Goal: Transaction & Acquisition: Download file/media

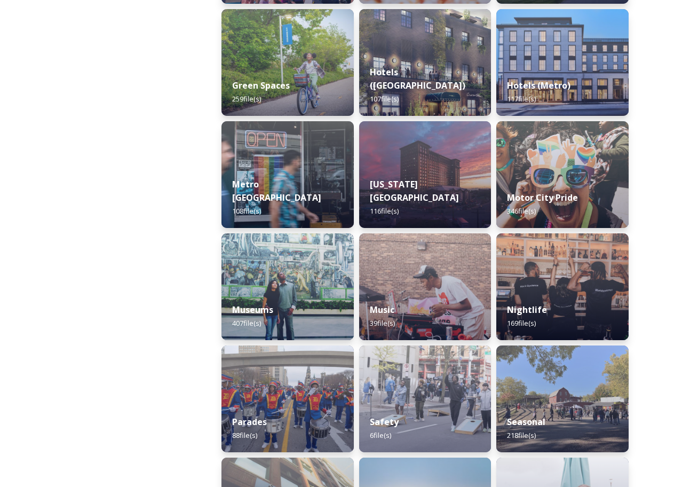
scroll to position [619, 0]
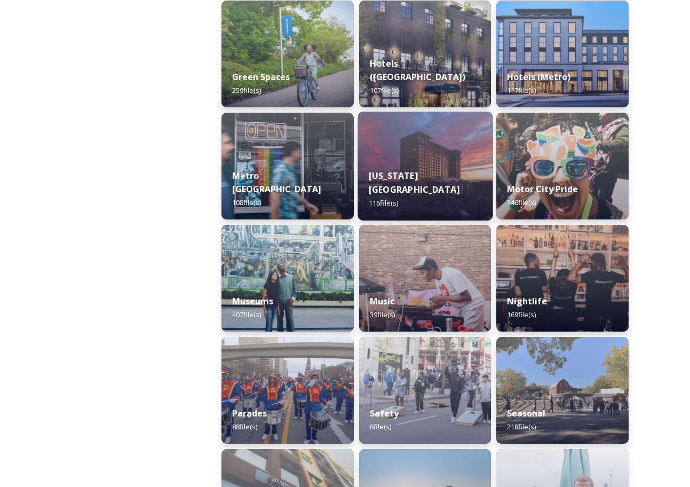
click at [381, 167] on div "[US_STATE][GEOGRAPHIC_DATA] 116 file(s)" at bounding box center [425, 190] width 135 height 62
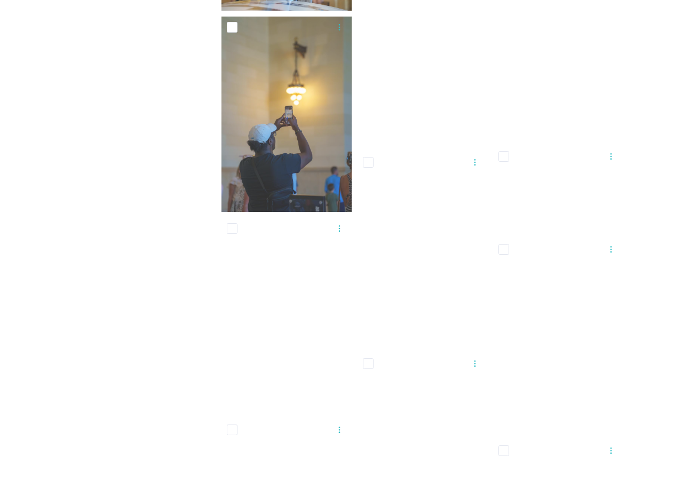
scroll to position [4633, 0]
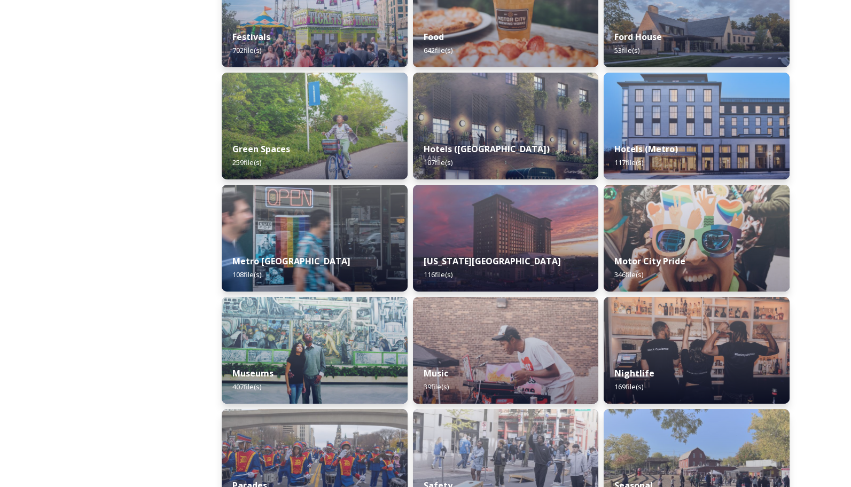
scroll to position [923, 0]
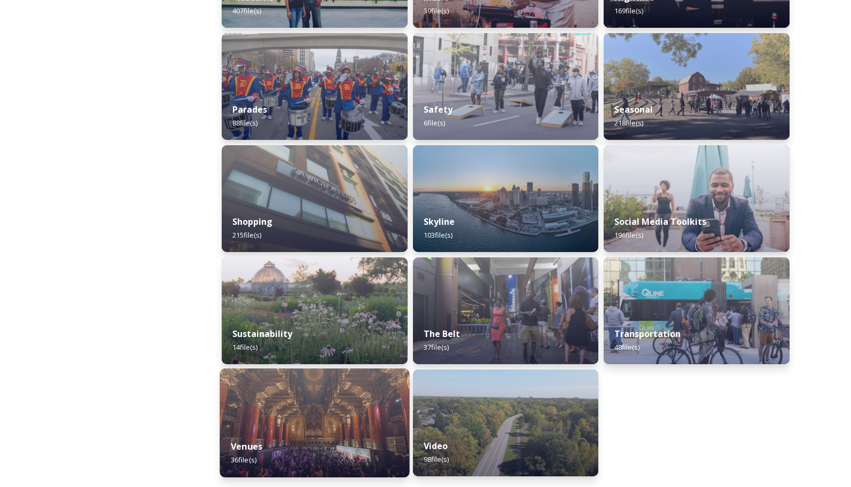
click at [326, 407] on img at bounding box center [315, 422] width 190 height 109
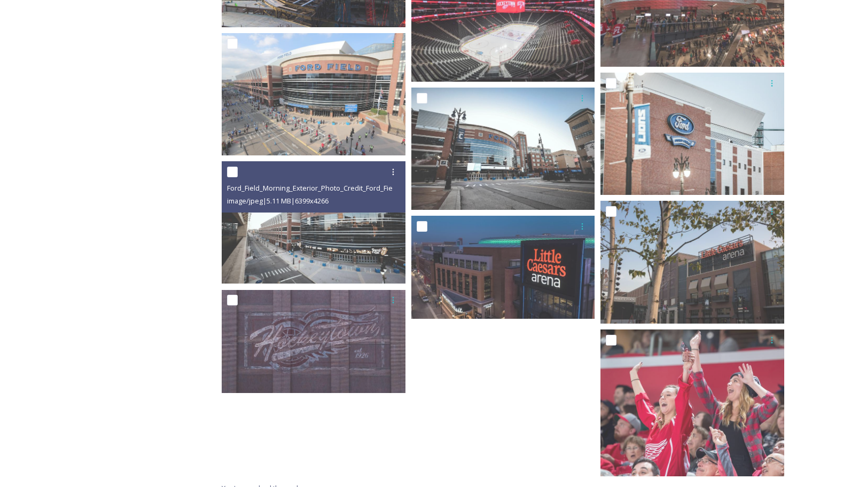
scroll to position [1435, 0]
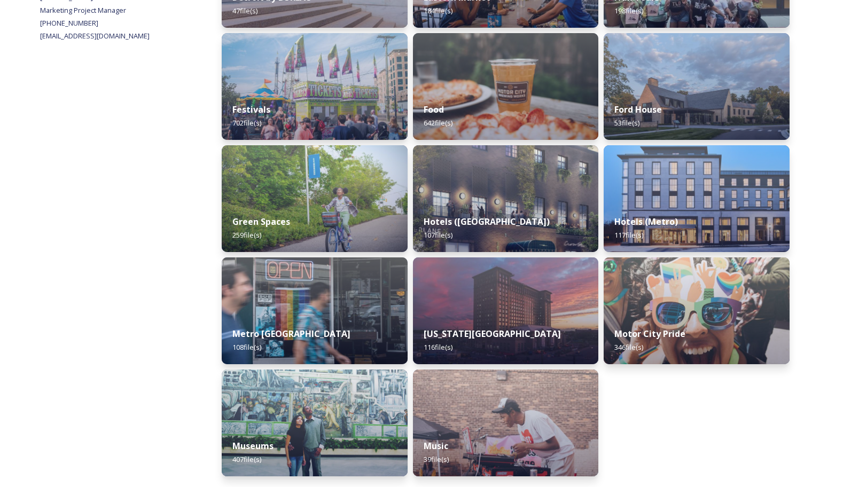
scroll to position [923, 0]
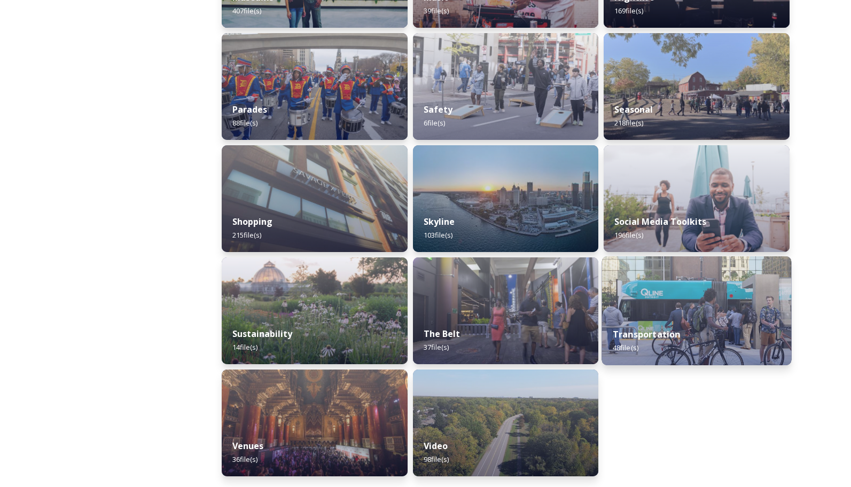
click at [664, 318] on div "Transportation 48 file(s)" at bounding box center [697, 341] width 190 height 49
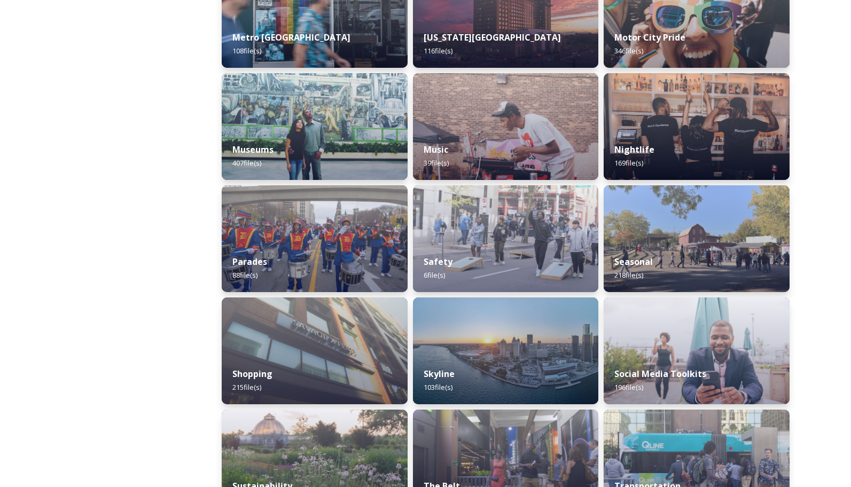
scroll to position [923, 0]
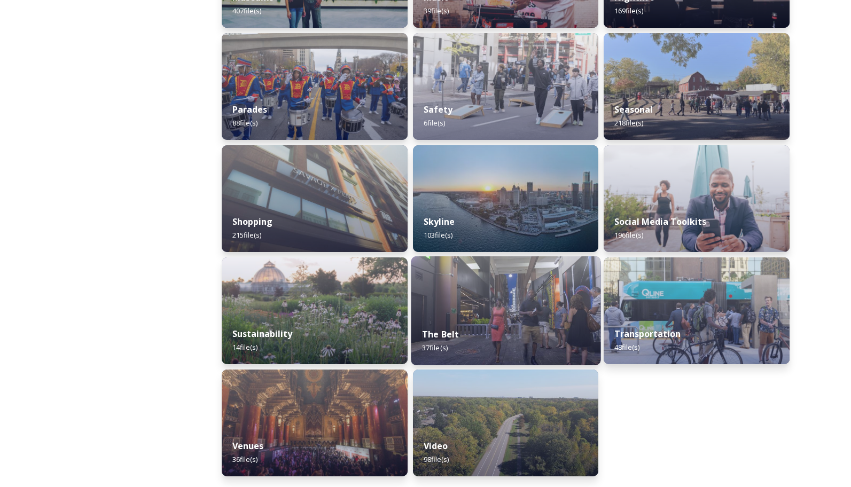
click at [529, 324] on div "The Belt 37 file(s)" at bounding box center [506, 341] width 190 height 49
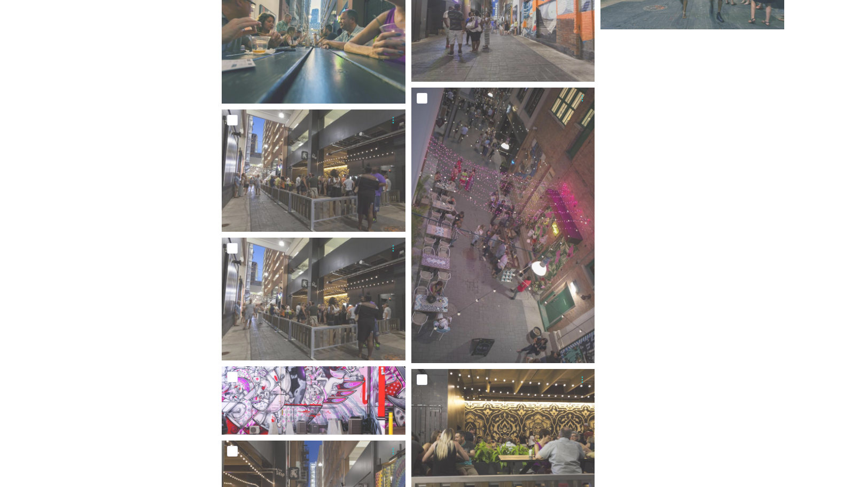
scroll to position [1808, 0]
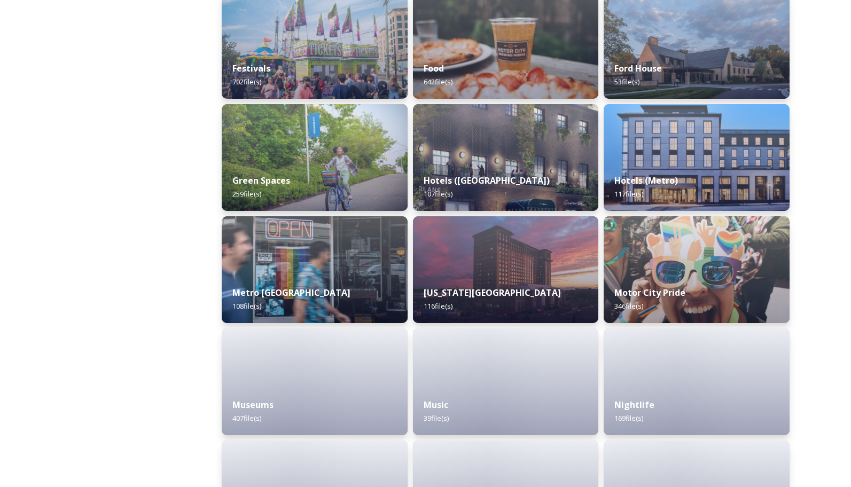
scroll to position [923, 0]
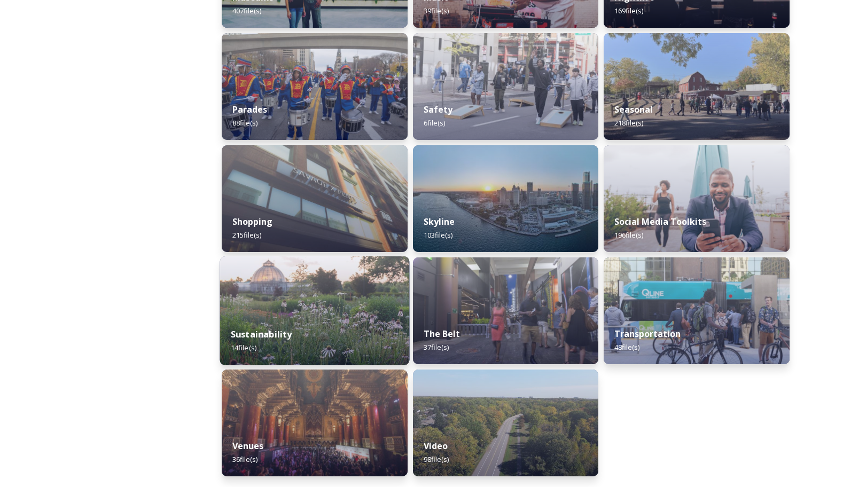
click at [332, 323] on div "Sustainability 14 file(s)" at bounding box center [315, 341] width 190 height 49
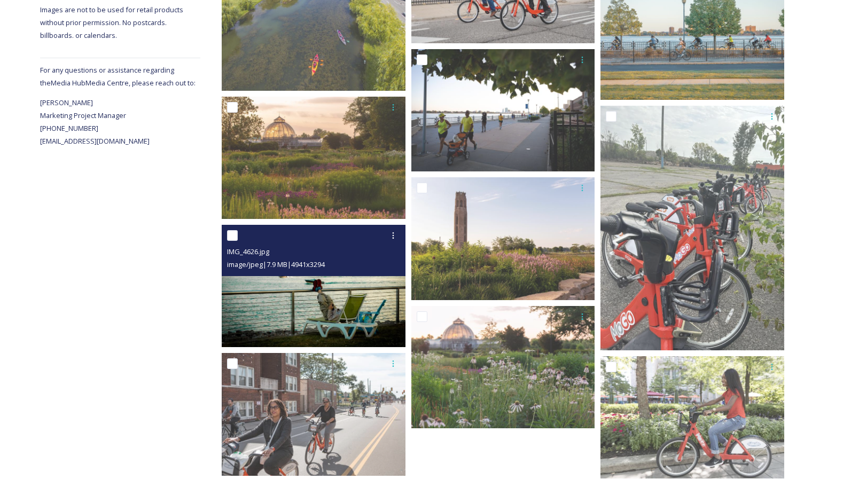
scroll to position [370, 0]
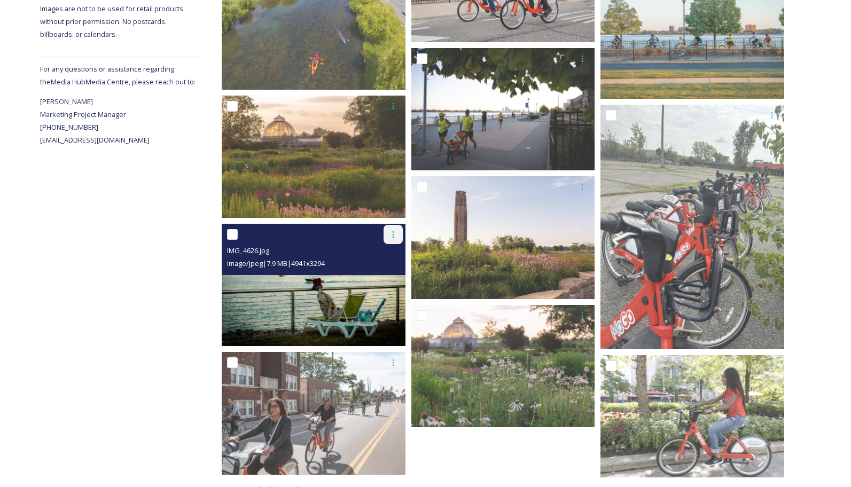
click at [390, 237] on icon at bounding box center [393, 234] width 9 height 9
click at [389, 280] on span "Download" at bounding box center [380, 278] width 33 height 10
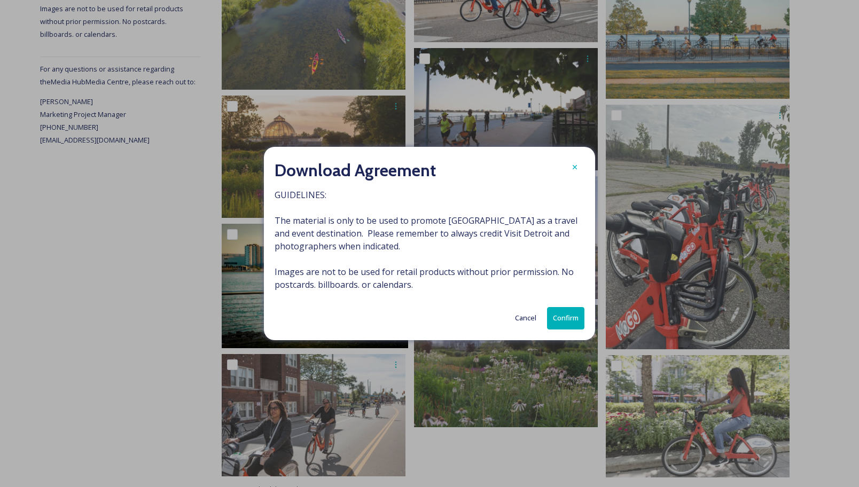
click at [550, 322] on button "Confirm" at bounding box center [565, 318] width 37 height 22
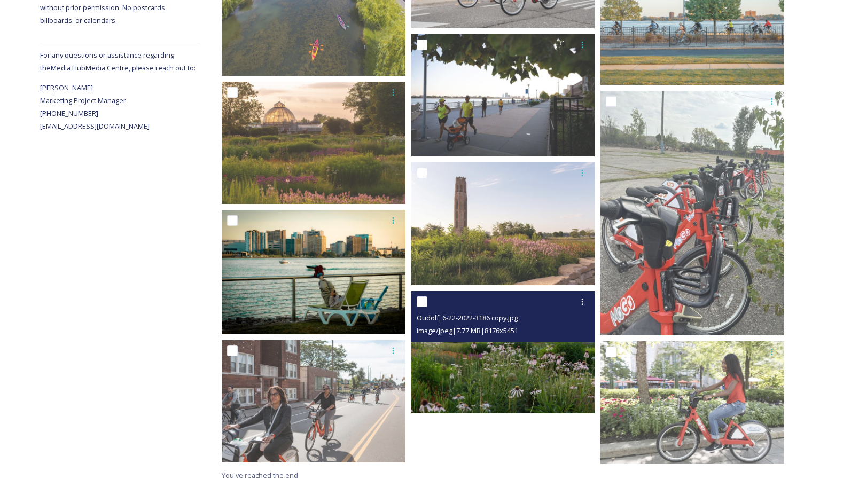
scroll to position [0, 0]
